Goal: Information Seeking & Learning: Check status

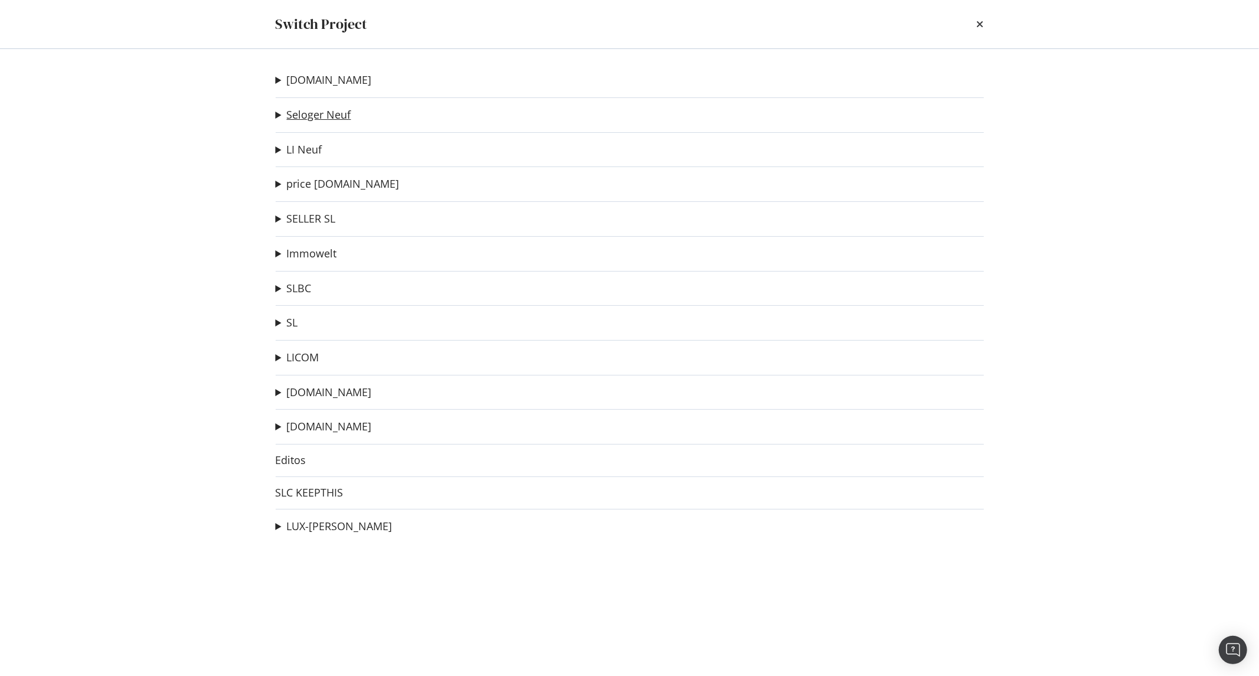
click at [302, 121] on link "Seloger Neuf" at bounding box center [319, 115] width 64 height 12
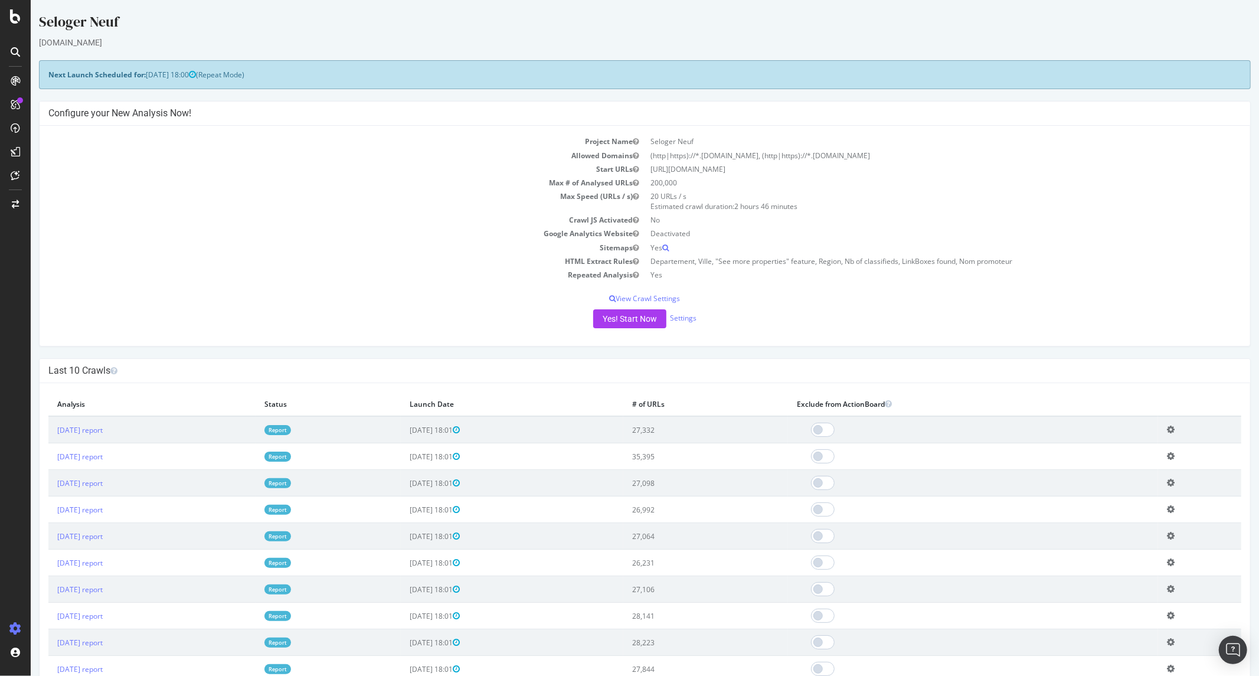
click at [290, 430] on link "Report" at bounding box center [277, 430] width 27 height 10
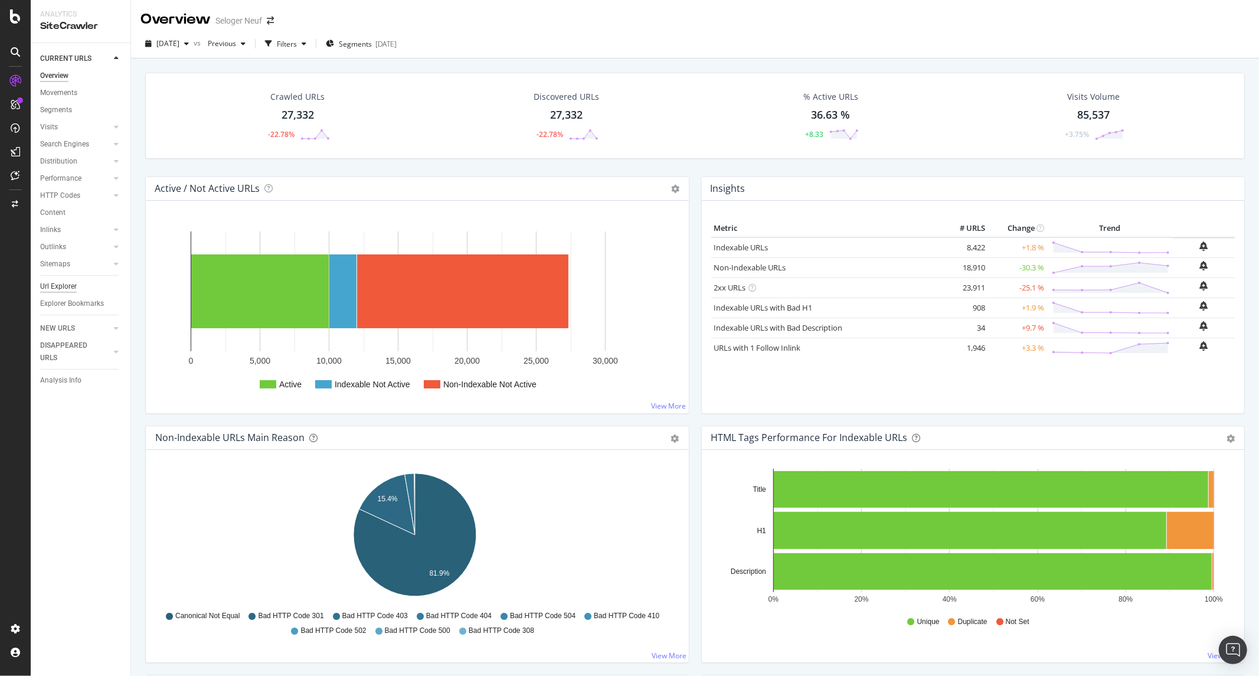
click at [69, 286] on div "Url Explorer" at bounding box center [58, 286] width 37 height 12
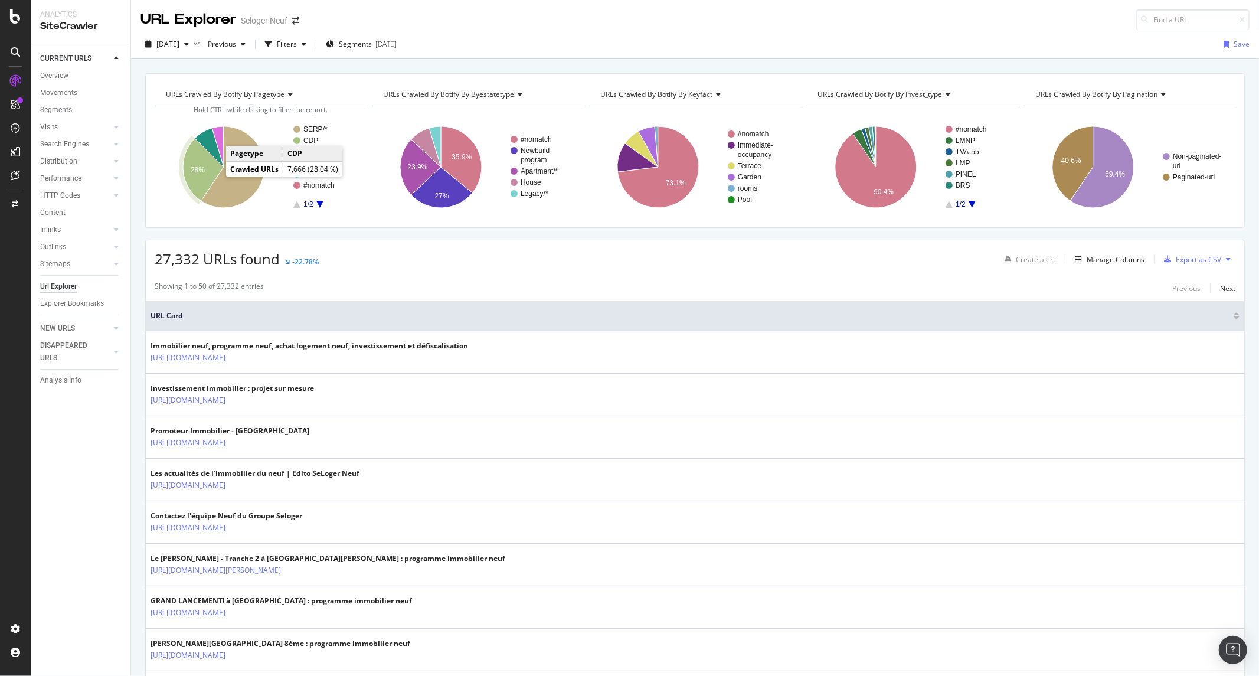
click at [208, 173] on icon "A chart." at bounding box center [203, 169] width 41 height 63
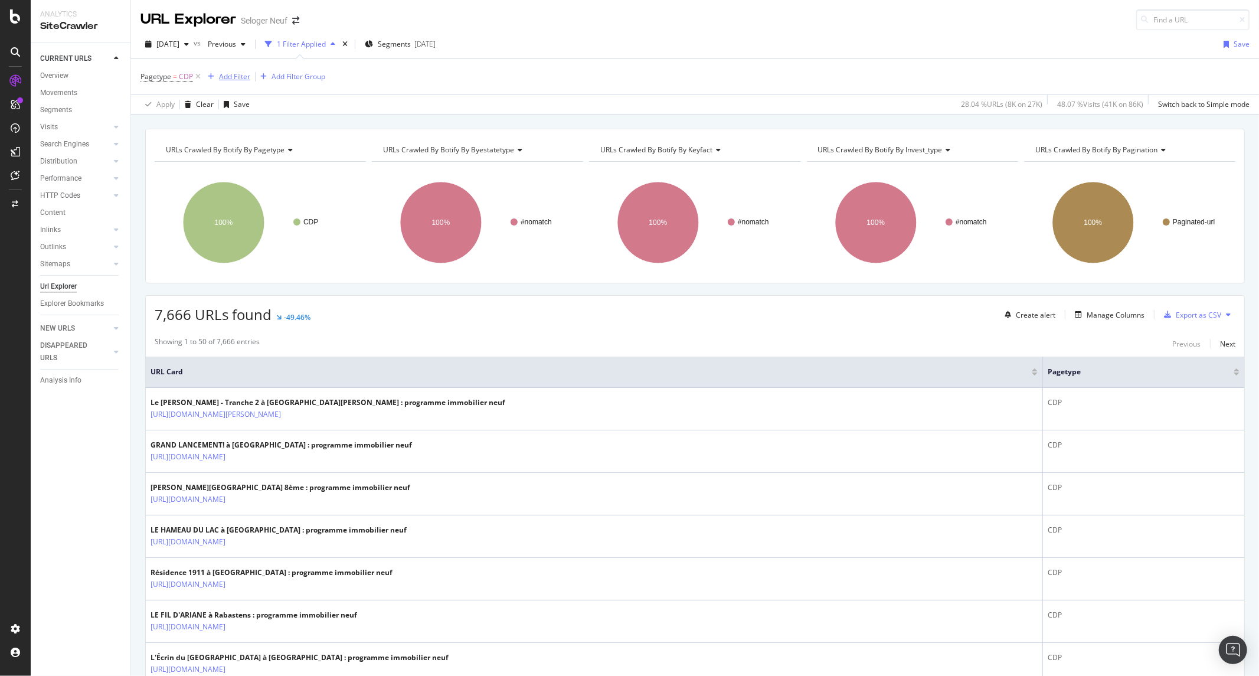
click at [240, 76] on div "Add Filter" at bounding box center [234, 76] width 31 height 10
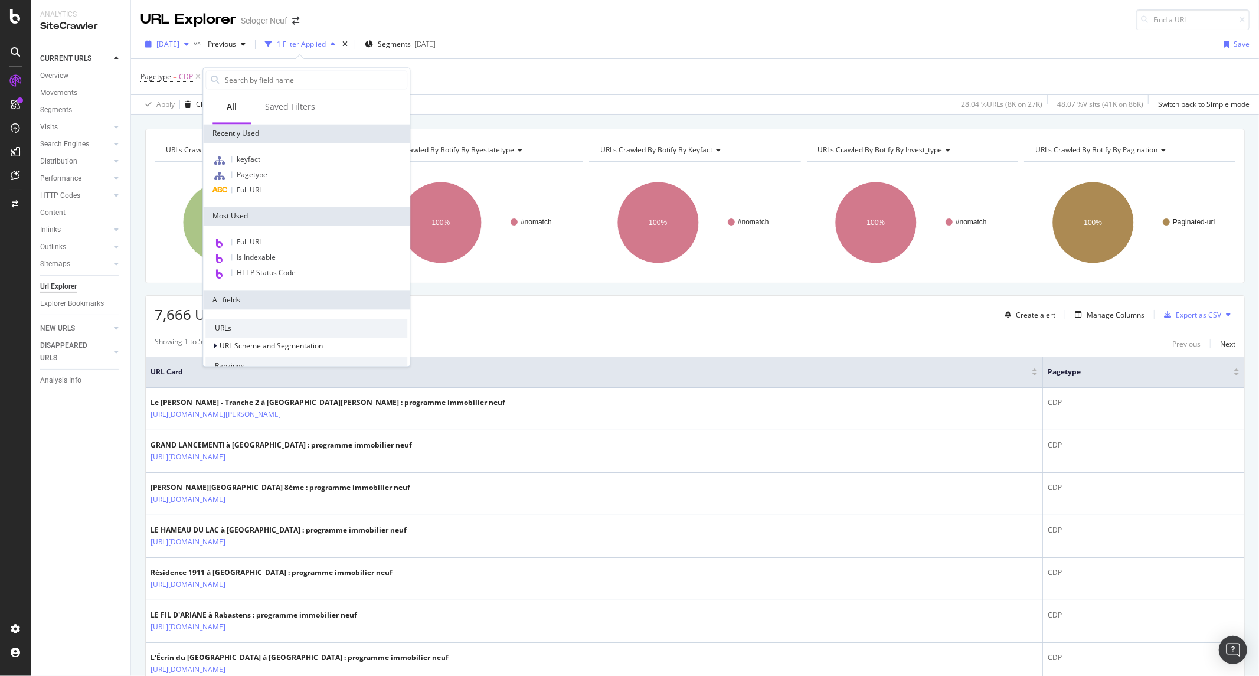
click at [179, 48] on span "[DATE]" at bounding box center [167, 44] width 23 height 10
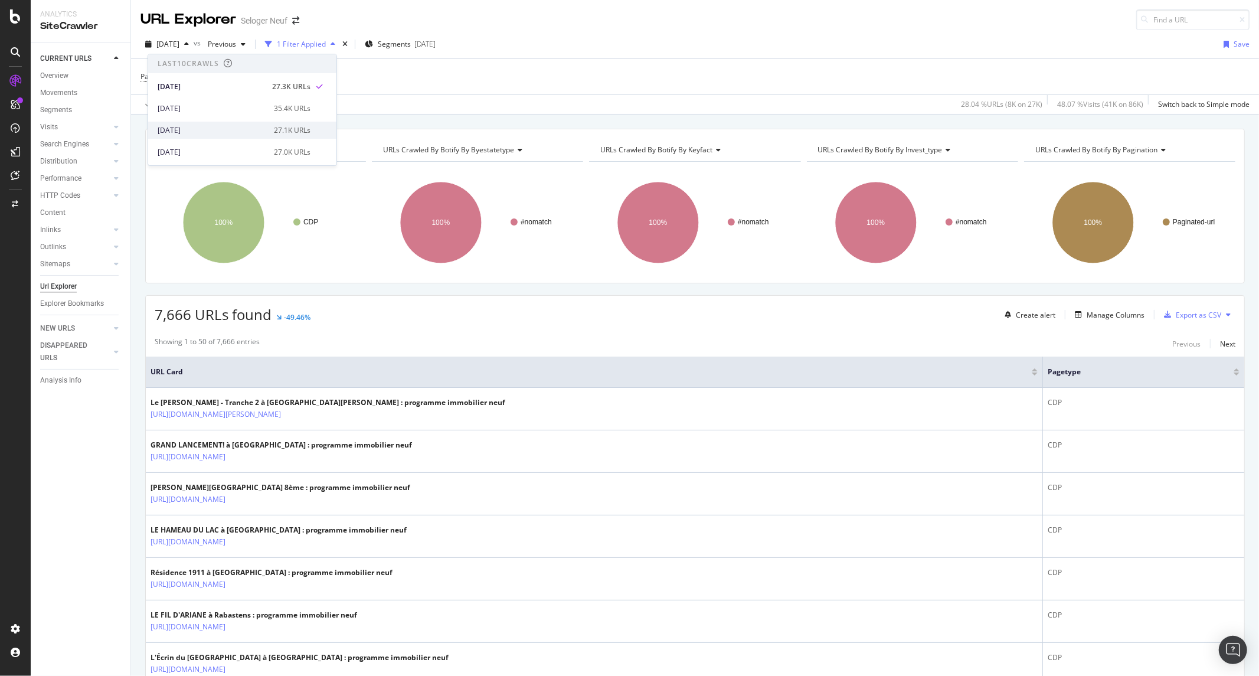
click at [219, 122] on div "[DATE] 27.1K URLs" at bounding box center [242, 130] width 188 height 17
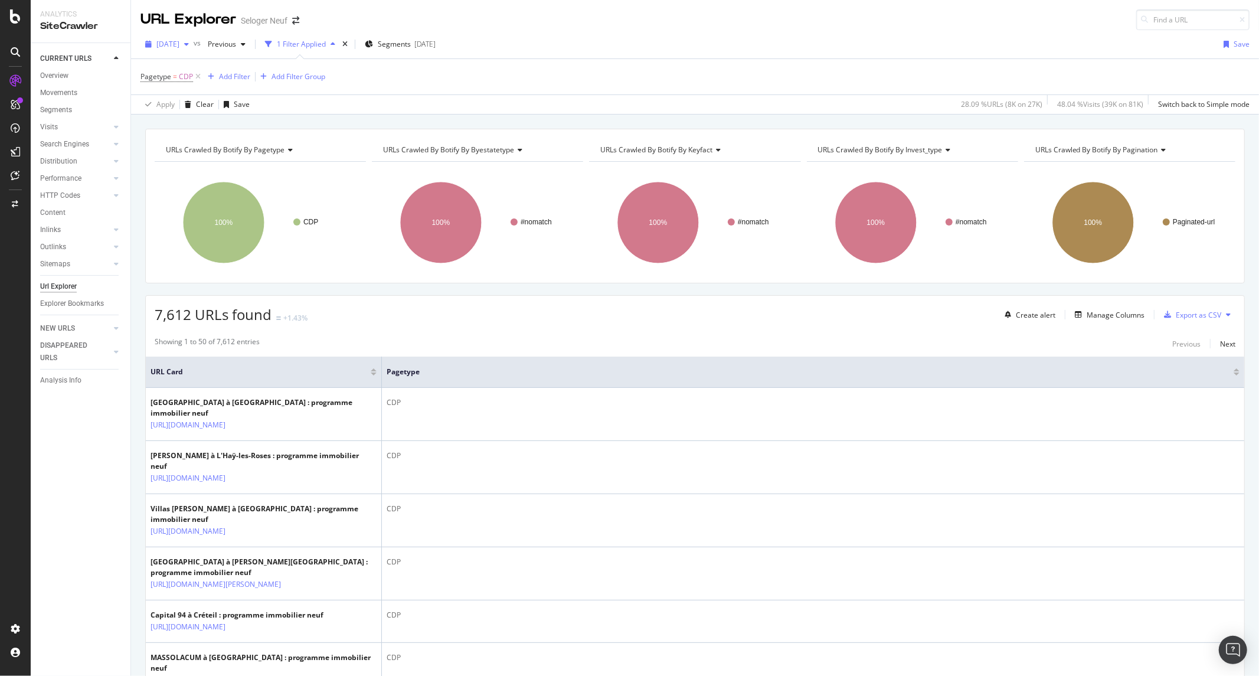
click at [179, 45] on span "[DATE]" at bounding box center [167, 44] width 23 height 10
click at [194, 148] on div "[DATE]" at bounding box center [212, 152] width 109 height 11
